Goal: Transaction & Acquisition: Purchase product/service

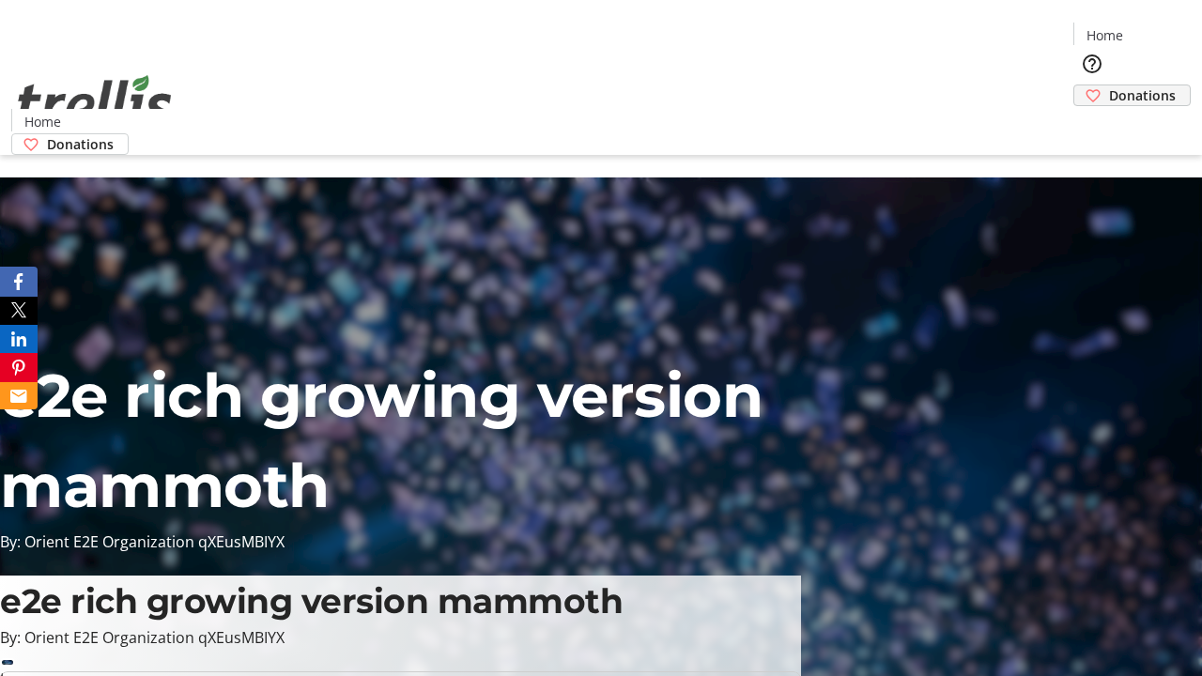
click at [1109, 85] on span "Donations" at bounding box center [1142, 95] width 67 height 20
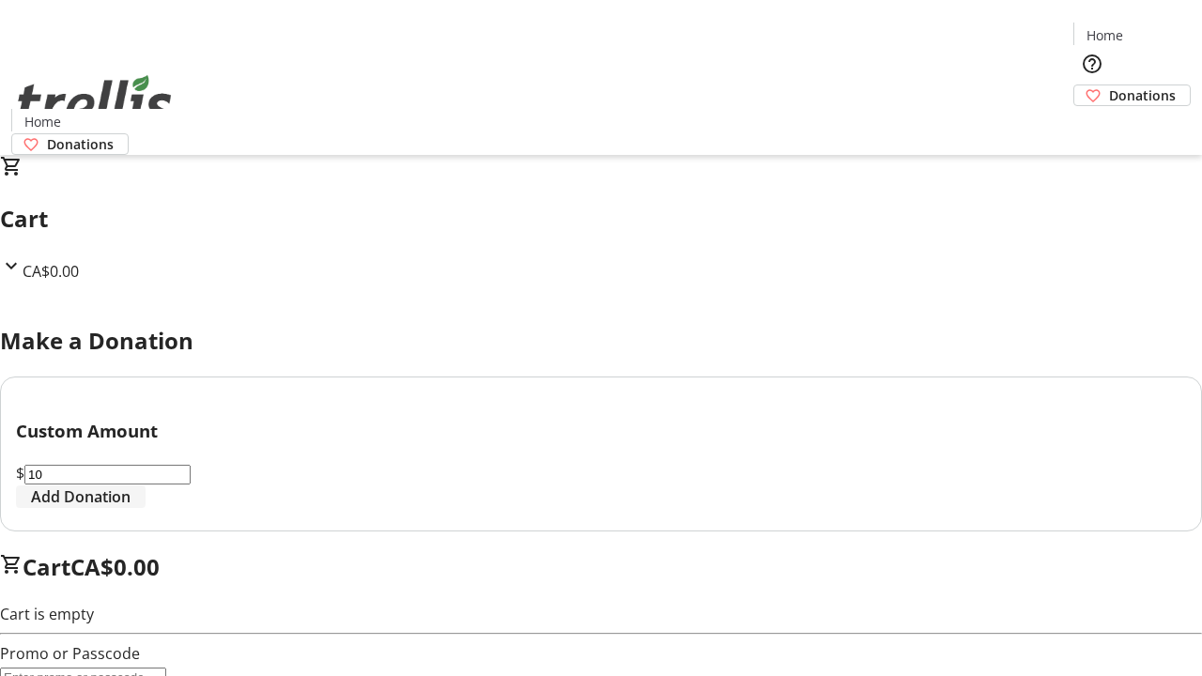
click at [131, 508] on span "Add Donation" at bounding box center [81, 497] width 100 height 23
